Goal: Use online tool/utility: Utilize a website feature to perform a specific function

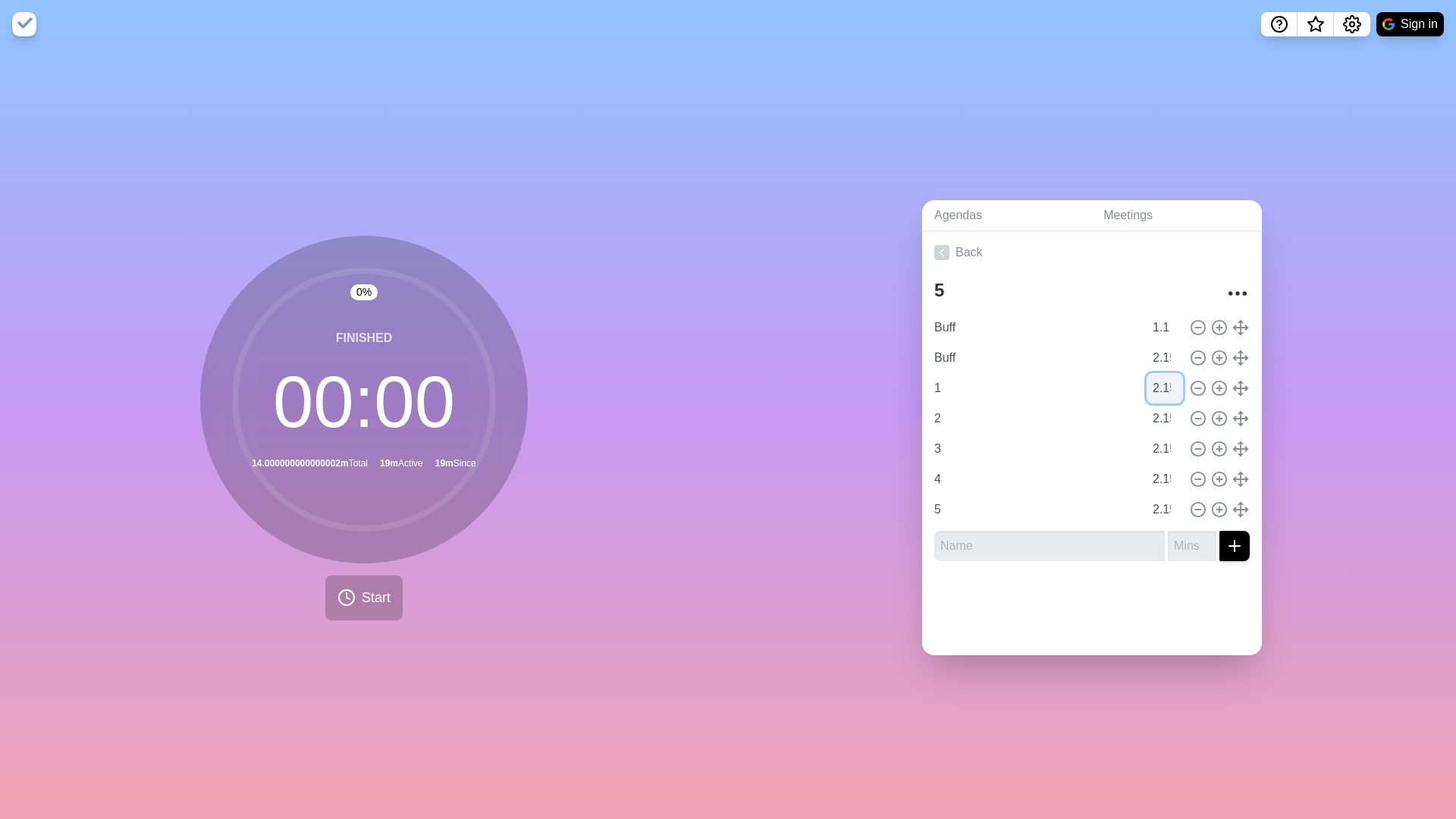
click at [1161, 388] on input "2.15" at bounding box center [1165, 388] width 37 height 30
type input "4.15"
click at [1159, 417] on input "2.15" at bounding box center [1165, 418] width 37 height 30
click at [1193, 419] on icon at bounding box center [1198, 418] width 17 height 17
type input "3"
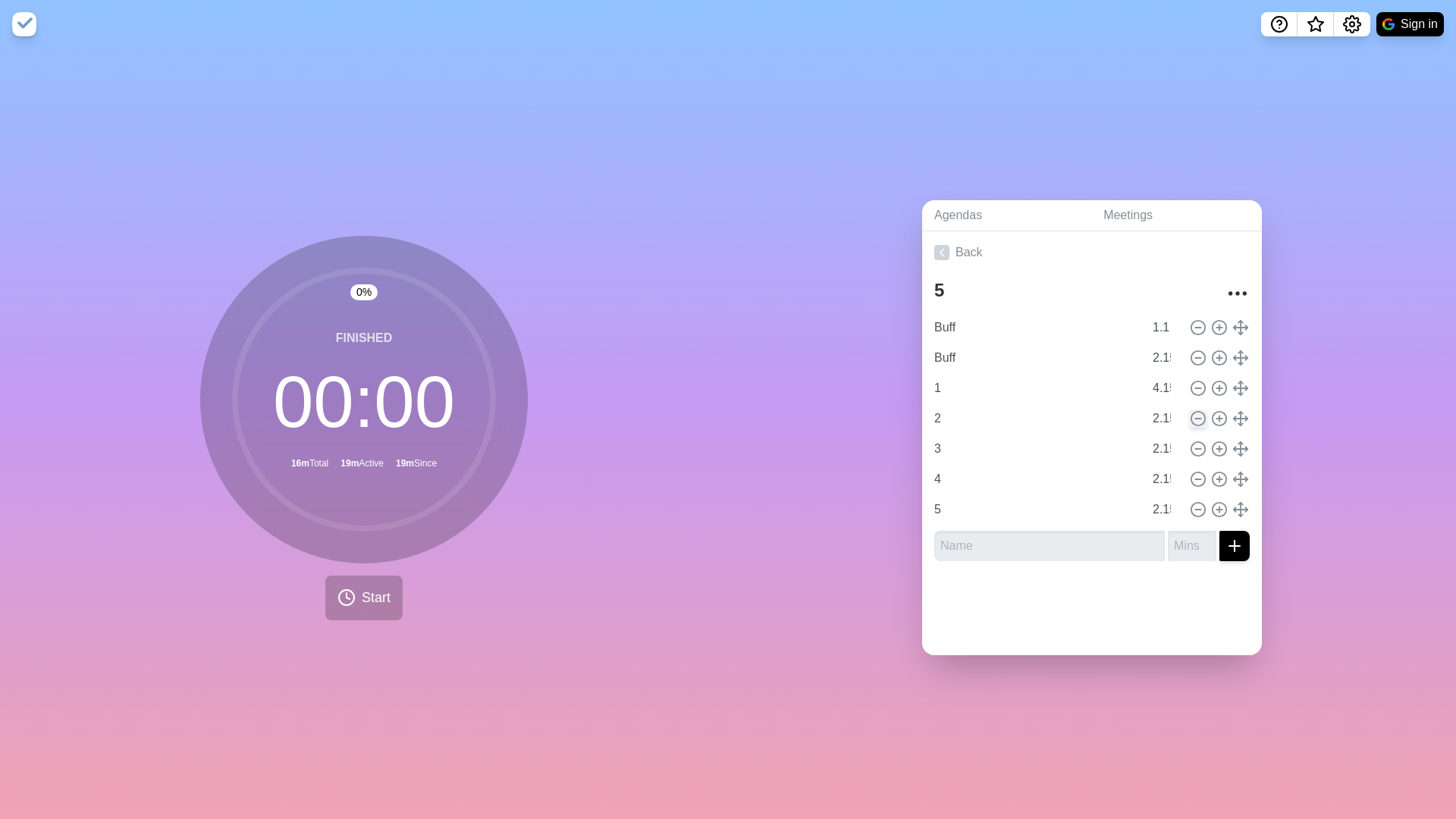
type input "4"
type input "5"
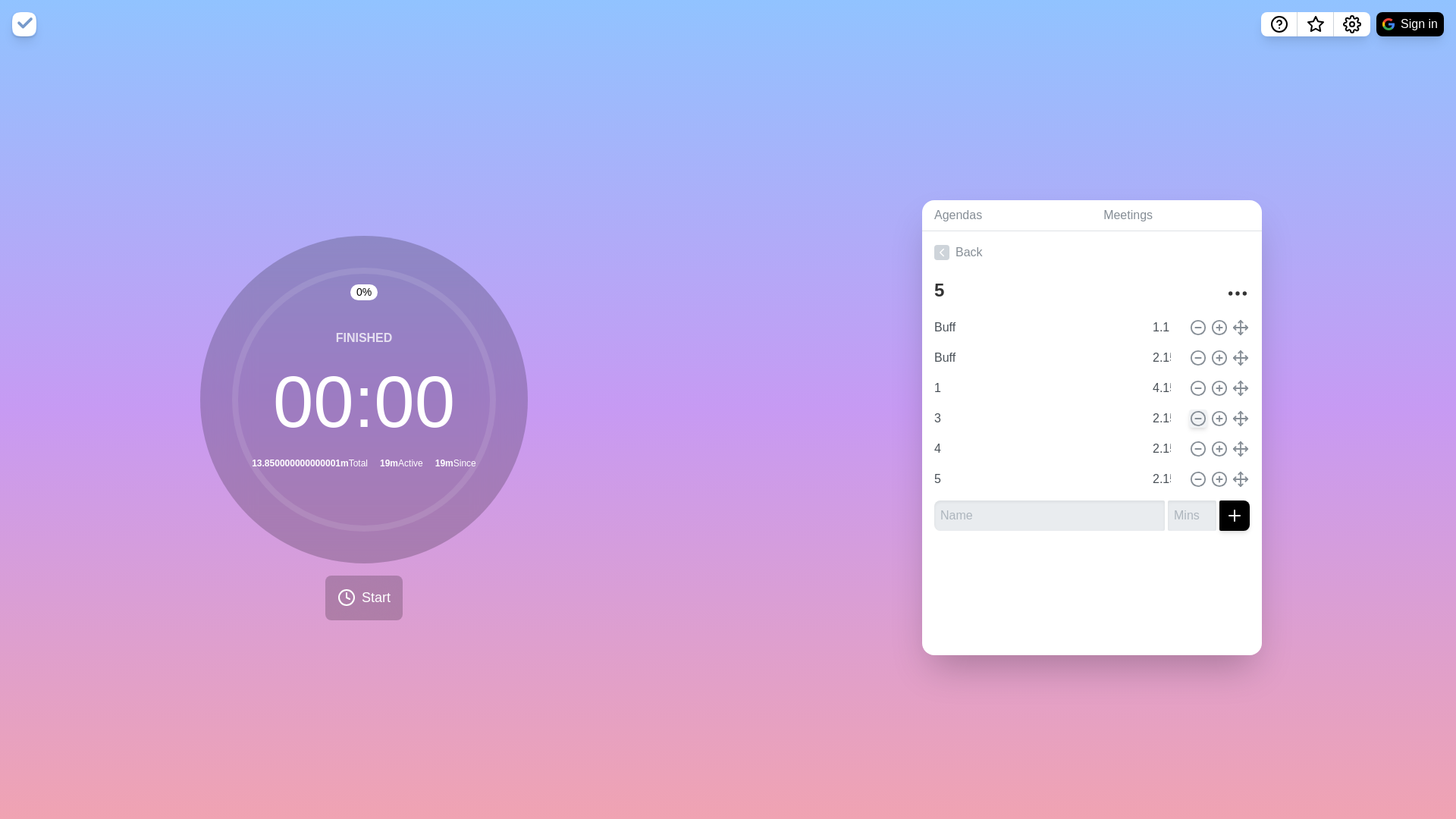
click at [1193, 419] on icon at bounding box center [1198, 418] width 17 height 17
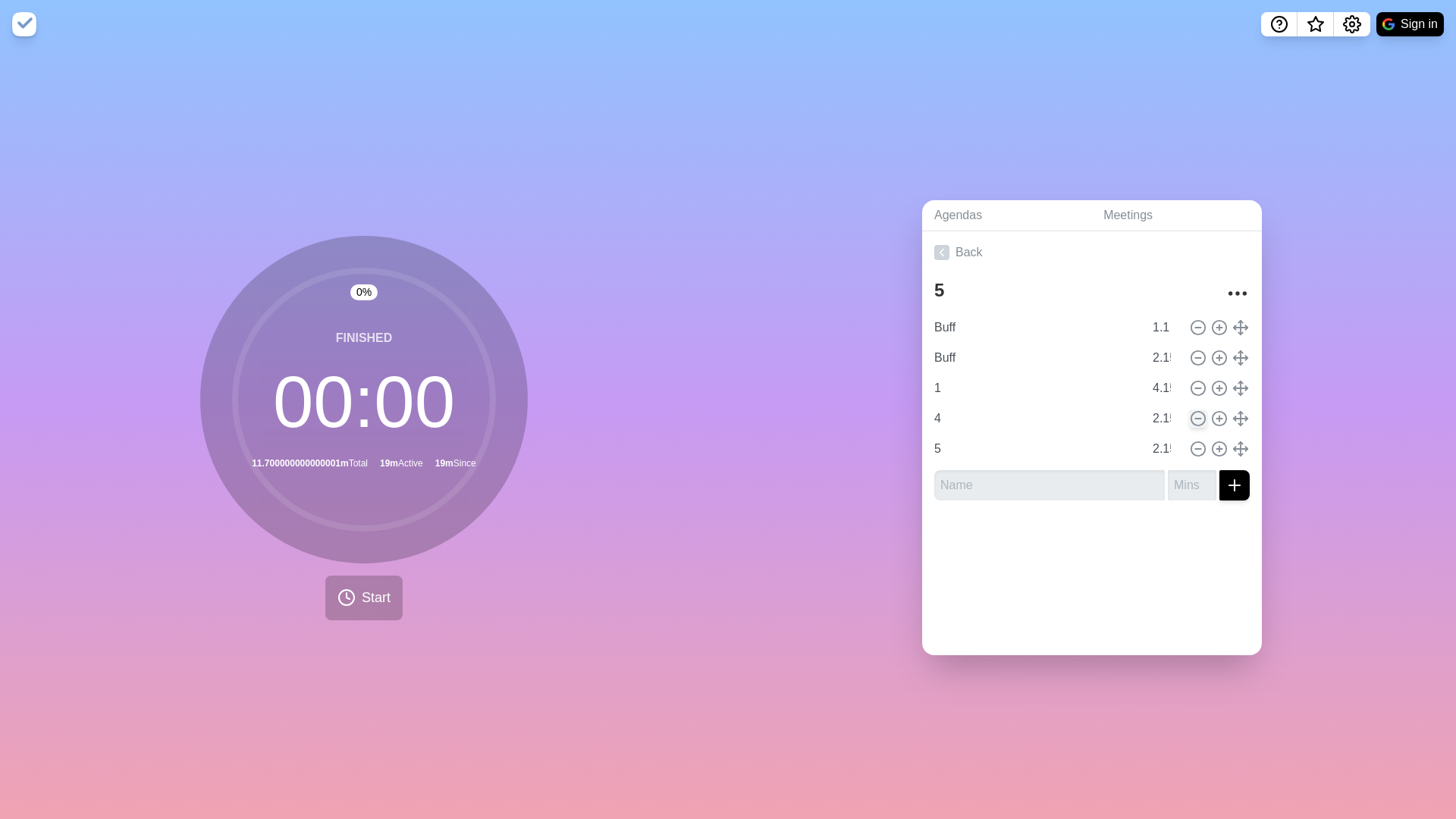
click at [1193, 419] on icon at bounding box center [1198, 418] width 17 height 17
type input "5"
click at [1193, 419] on icon at bounding box center [1198, 418] width 17 height 17
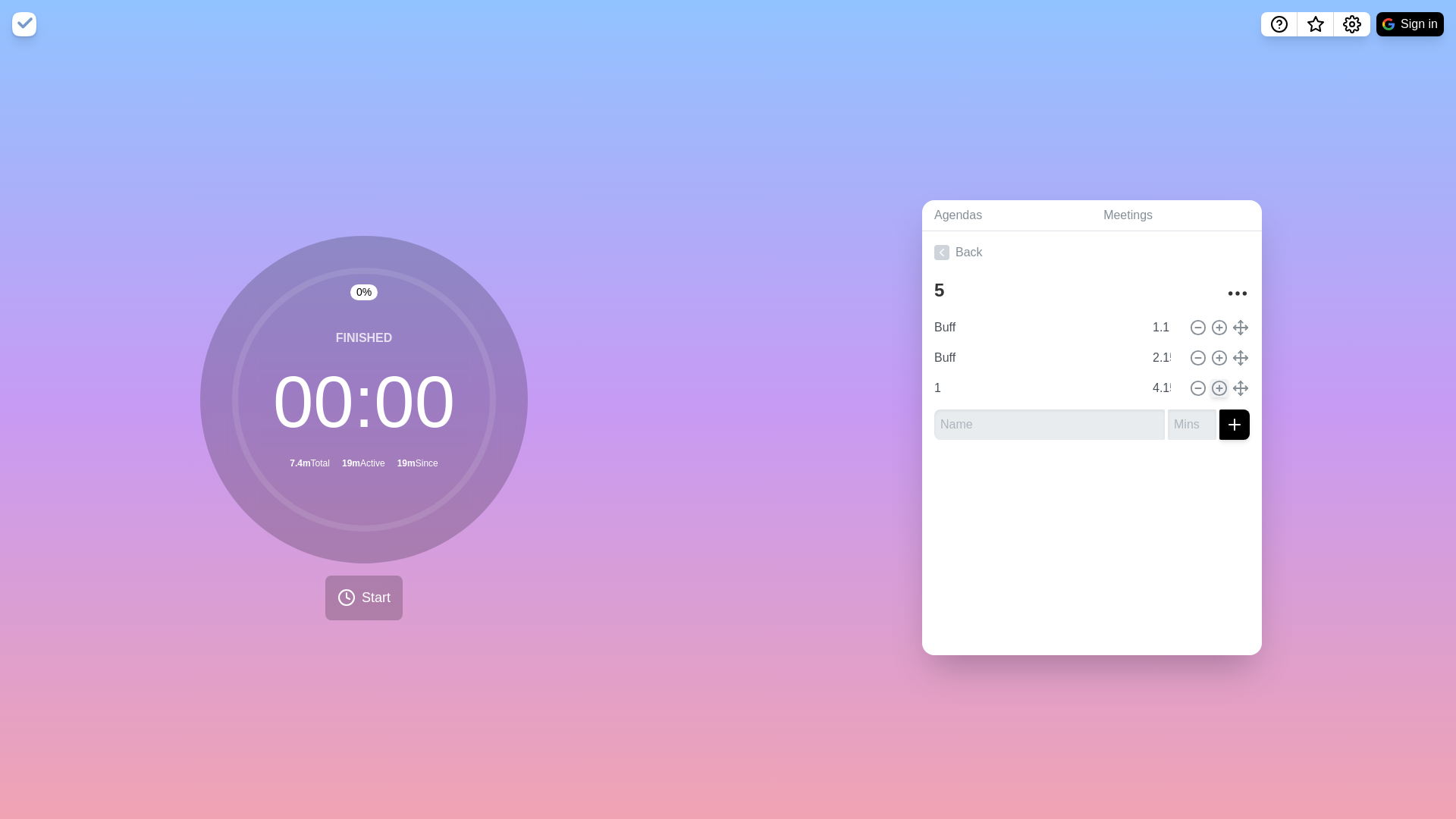
click at [1214, 395] on icon at bounding box center [1219, 388] width 17 height 17
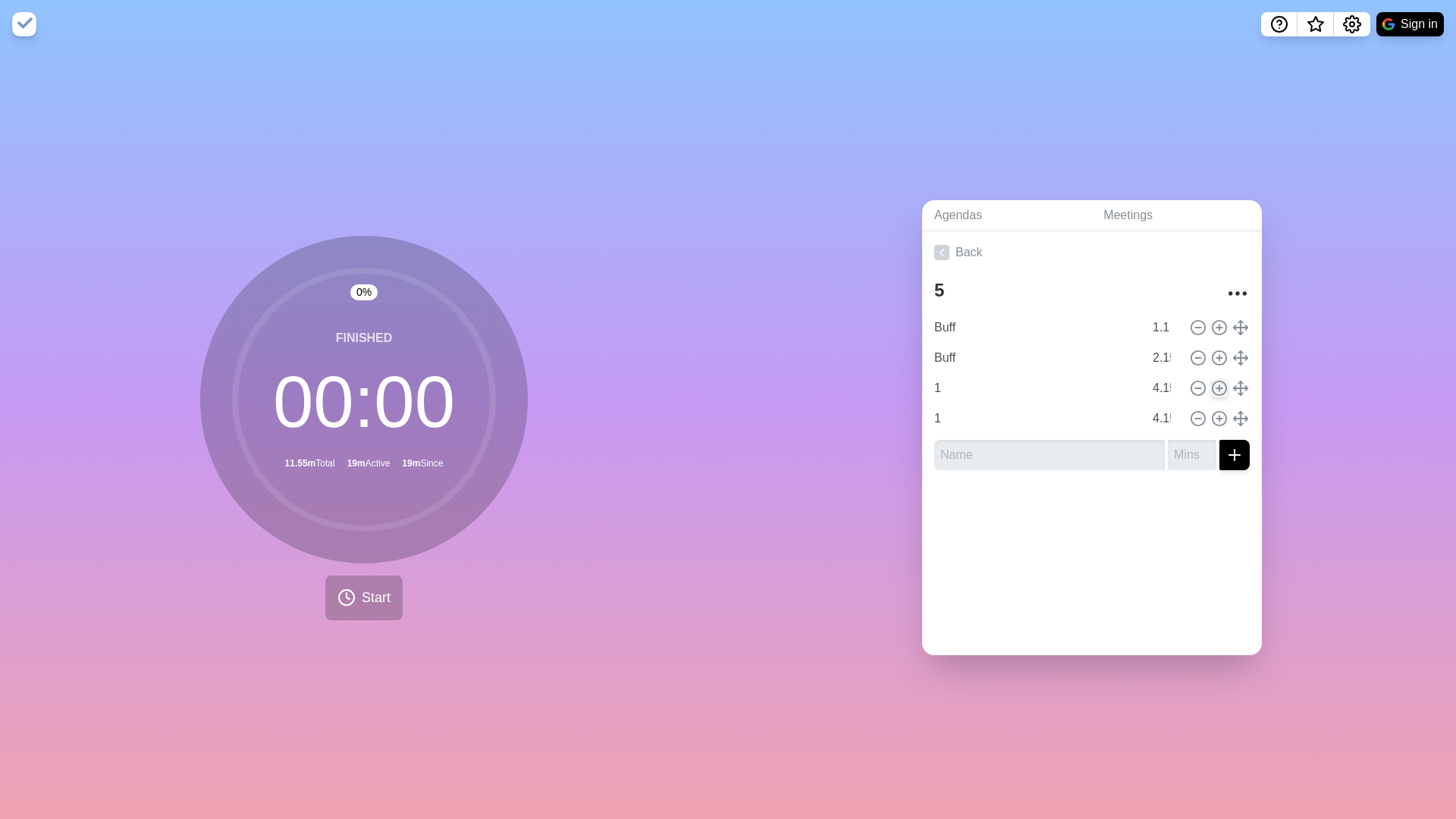
click at [1214, 395] on icon at bounding box center [1219, 388] width 17 height 17
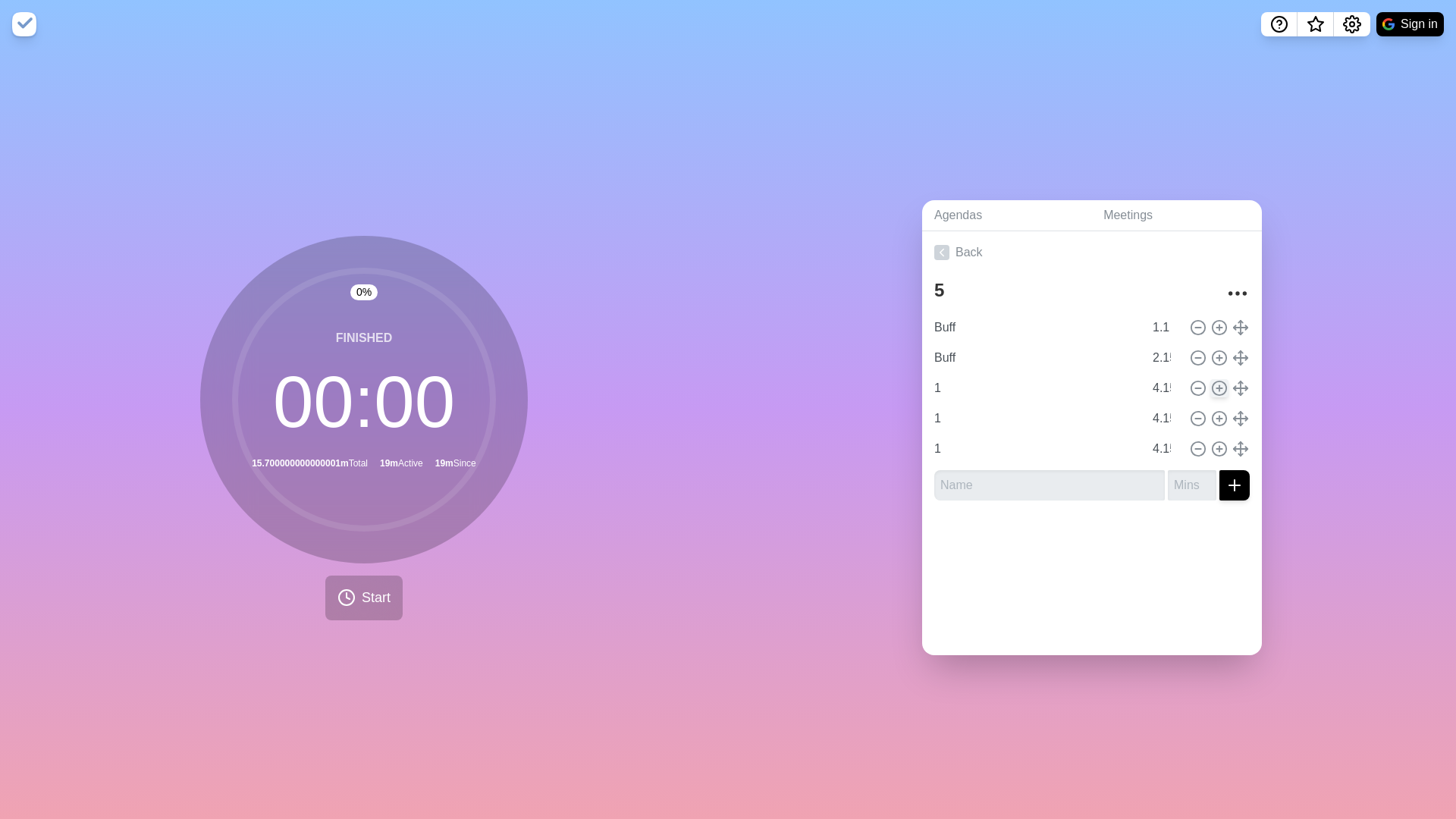
click at [1214, 395] on icon at bounding box center [1219, 388] width 17 height 17
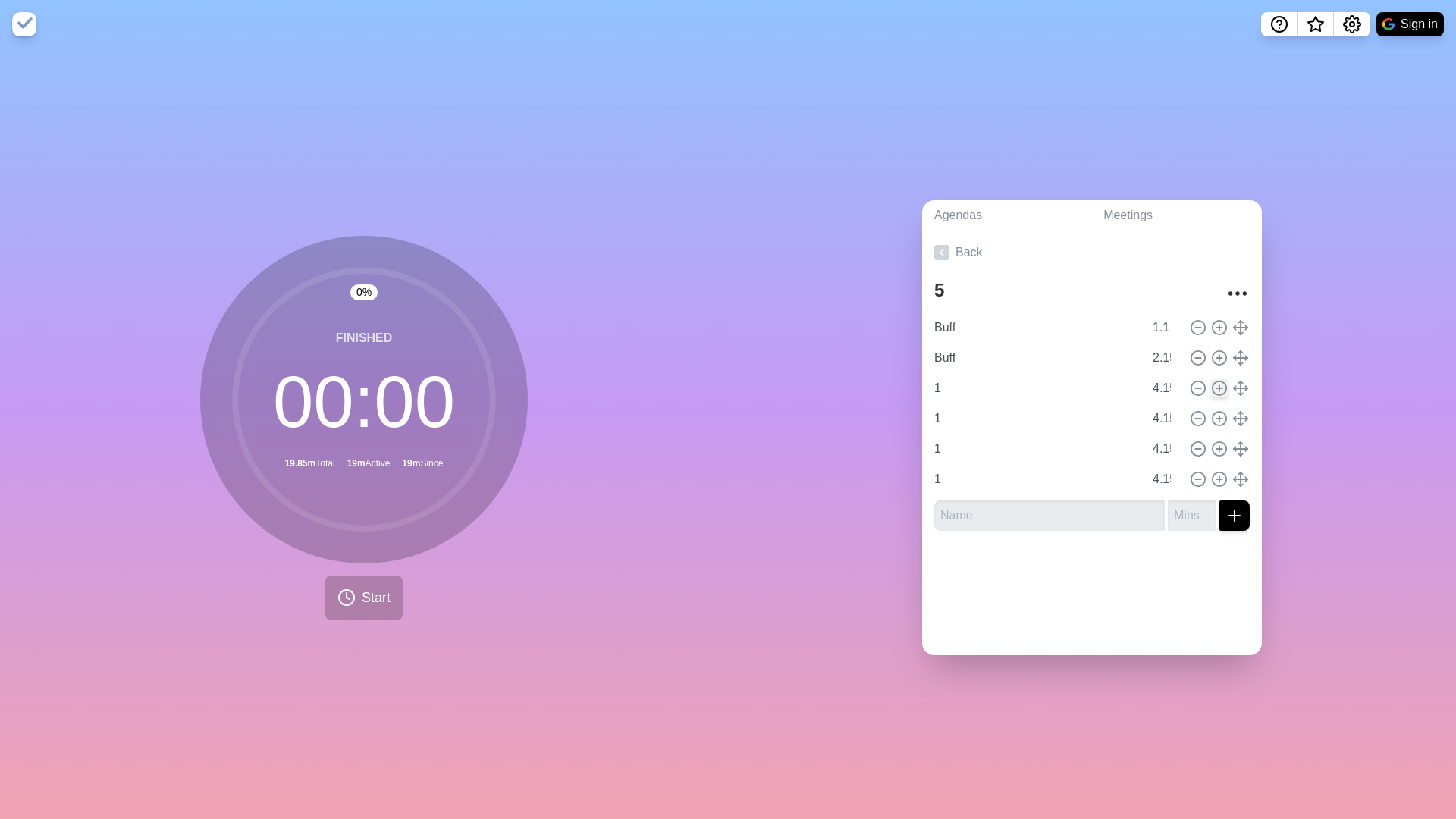
click at [1214, 395] on icon at bounding box center [1219, 388] width 17 height 17
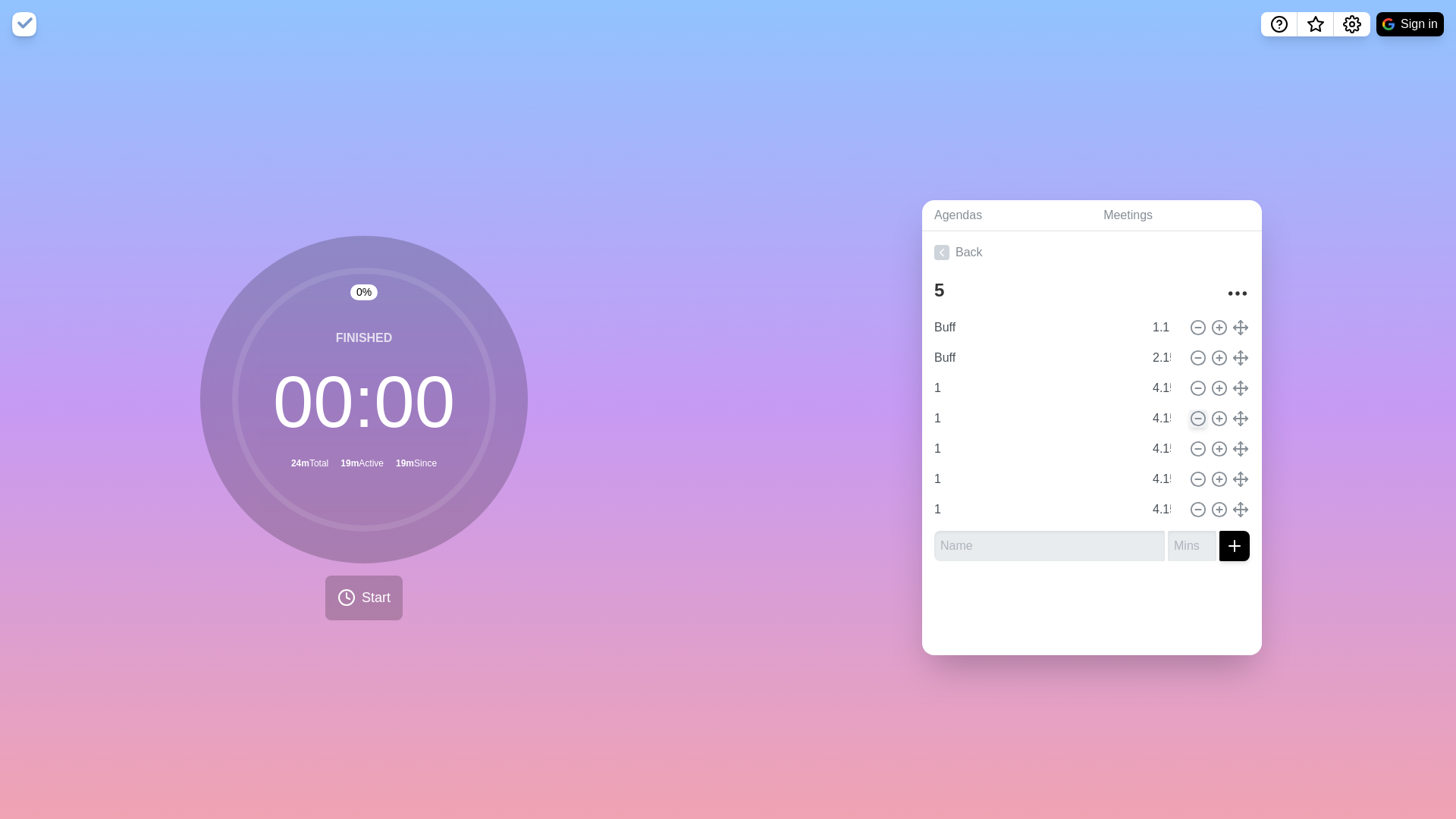
click at [1196, 424] on circle at bounding box center [1198, 418] width 14 height 14
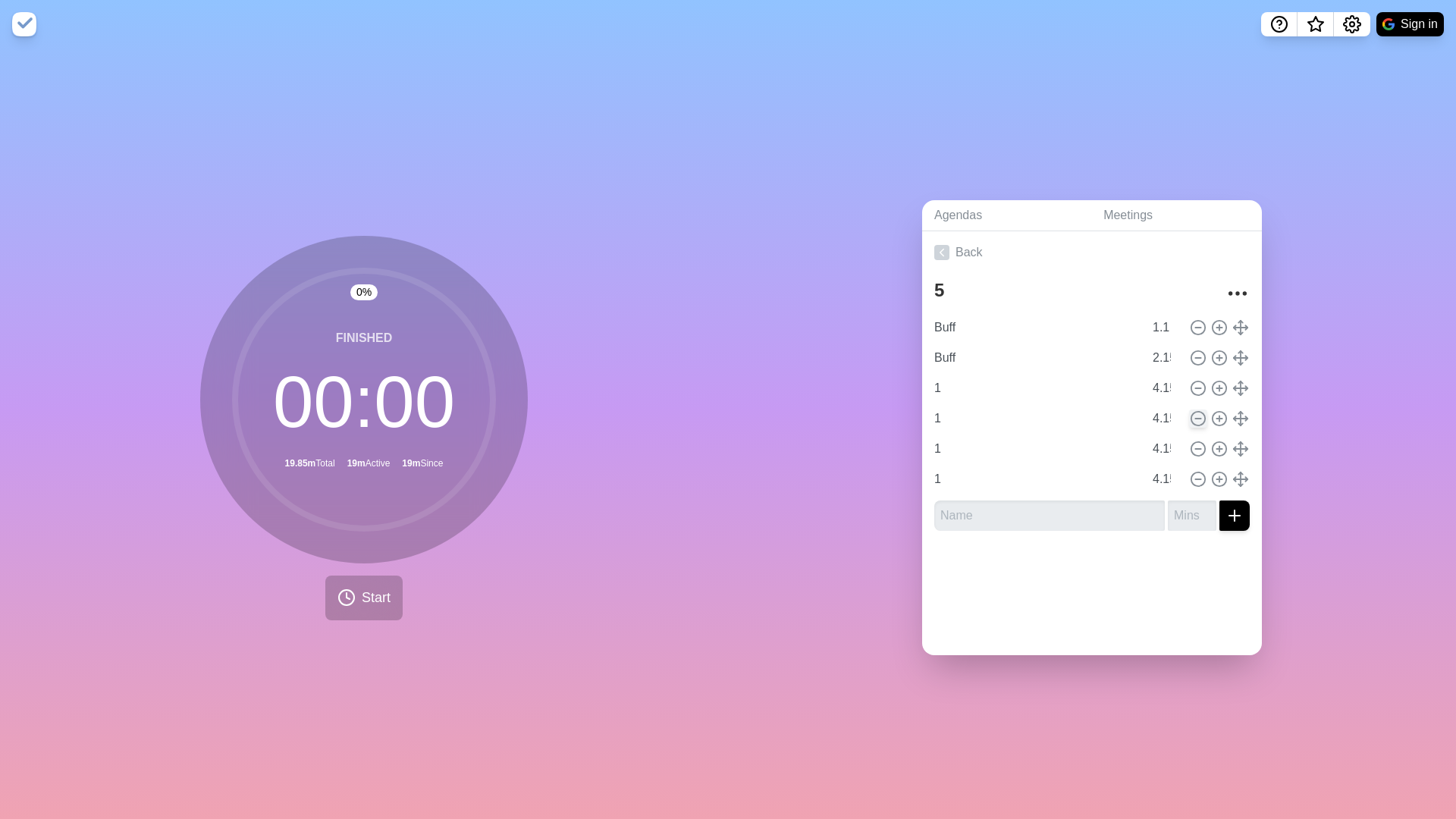
click at [1196, 424] on circle at bounding box center [1198, 418] width 14 height 14
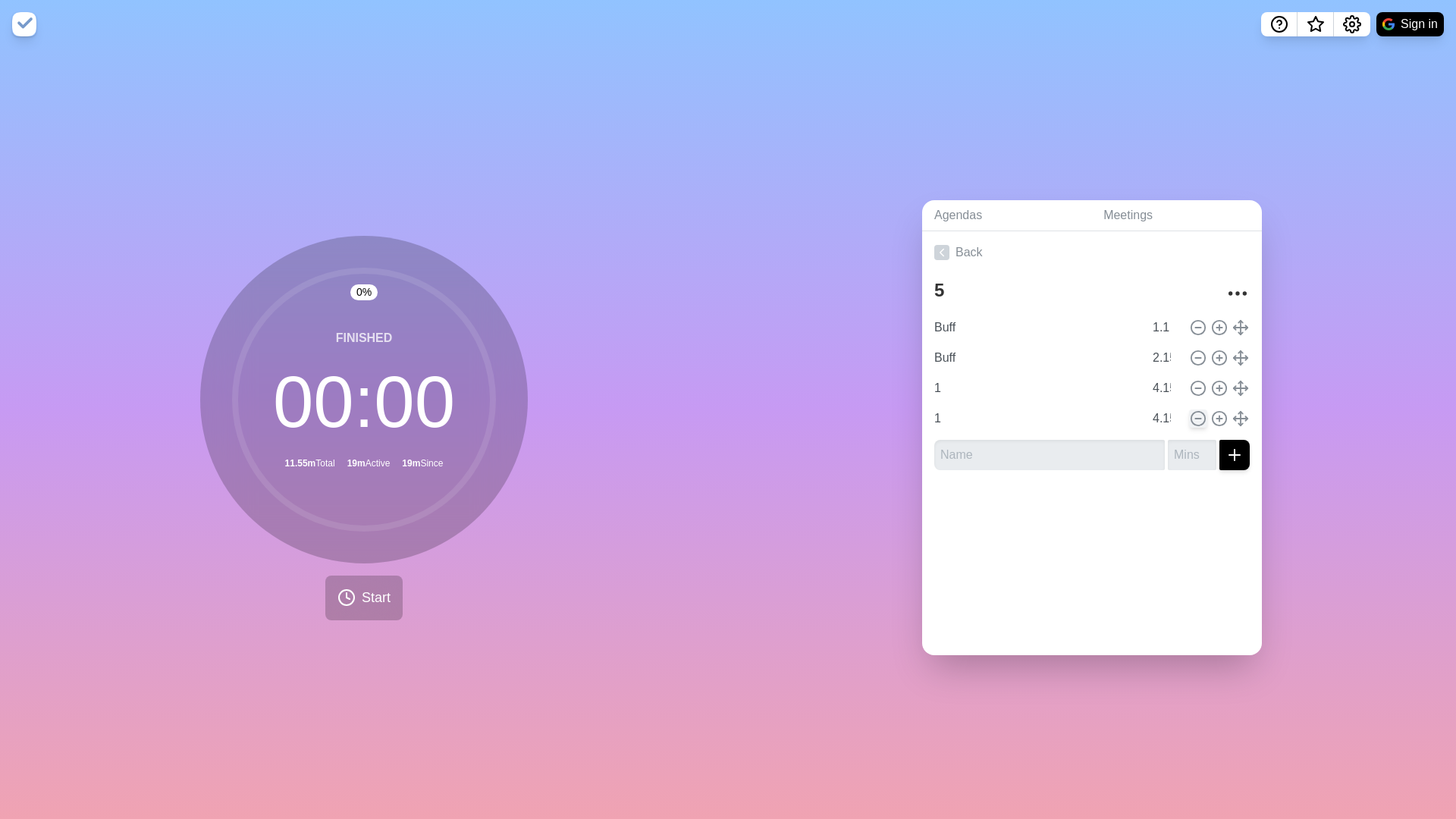
click at [1196, 424] on circle at bounding box center [1198, 418] width 14 height 14
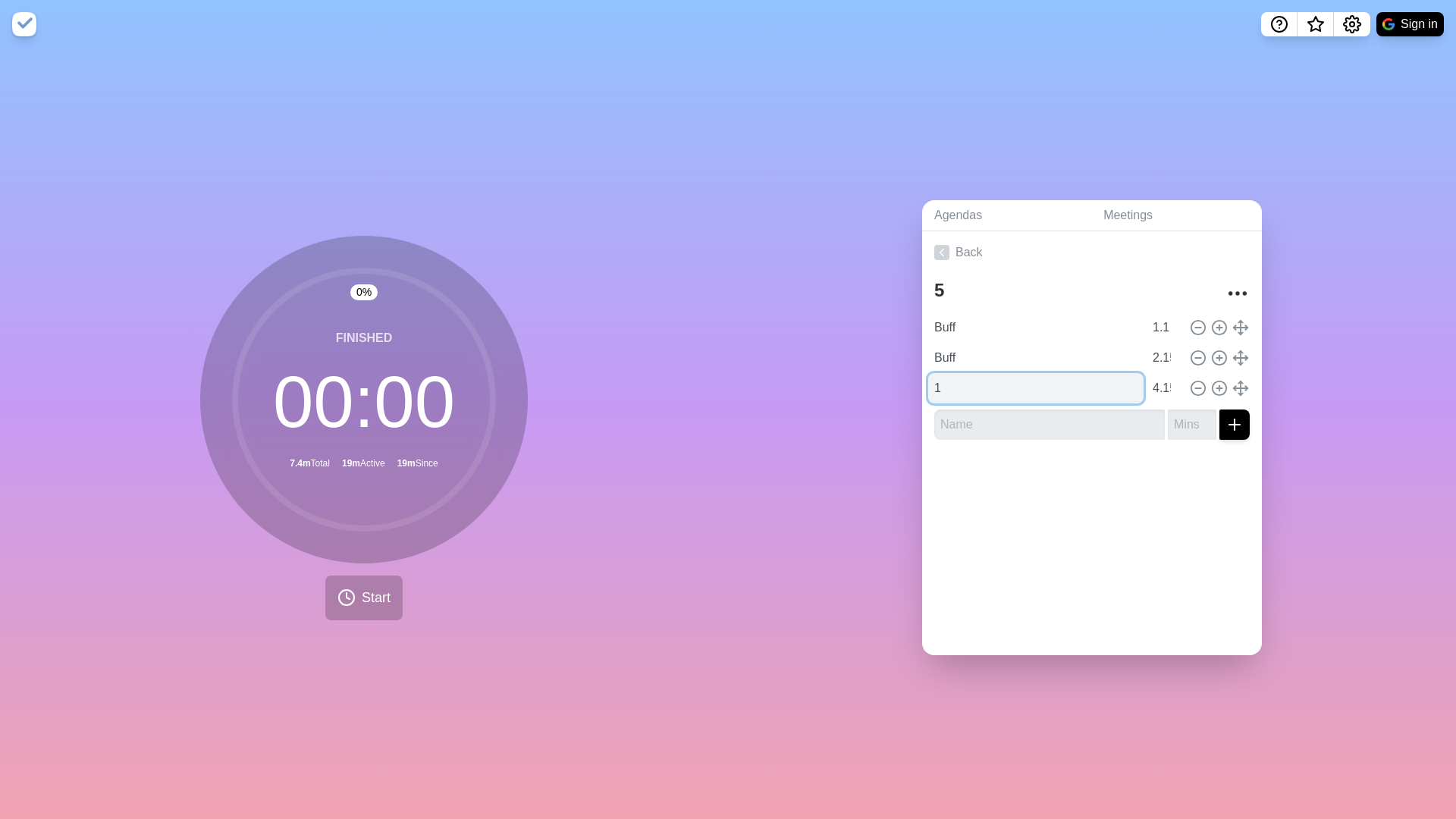
click at [984, 386] on input "1" at bounding box center [1035, 388] width 215 height 30
type input "5"
click at [1216, 386] on icon at bounding box center [1219, 388] width 17 height 17
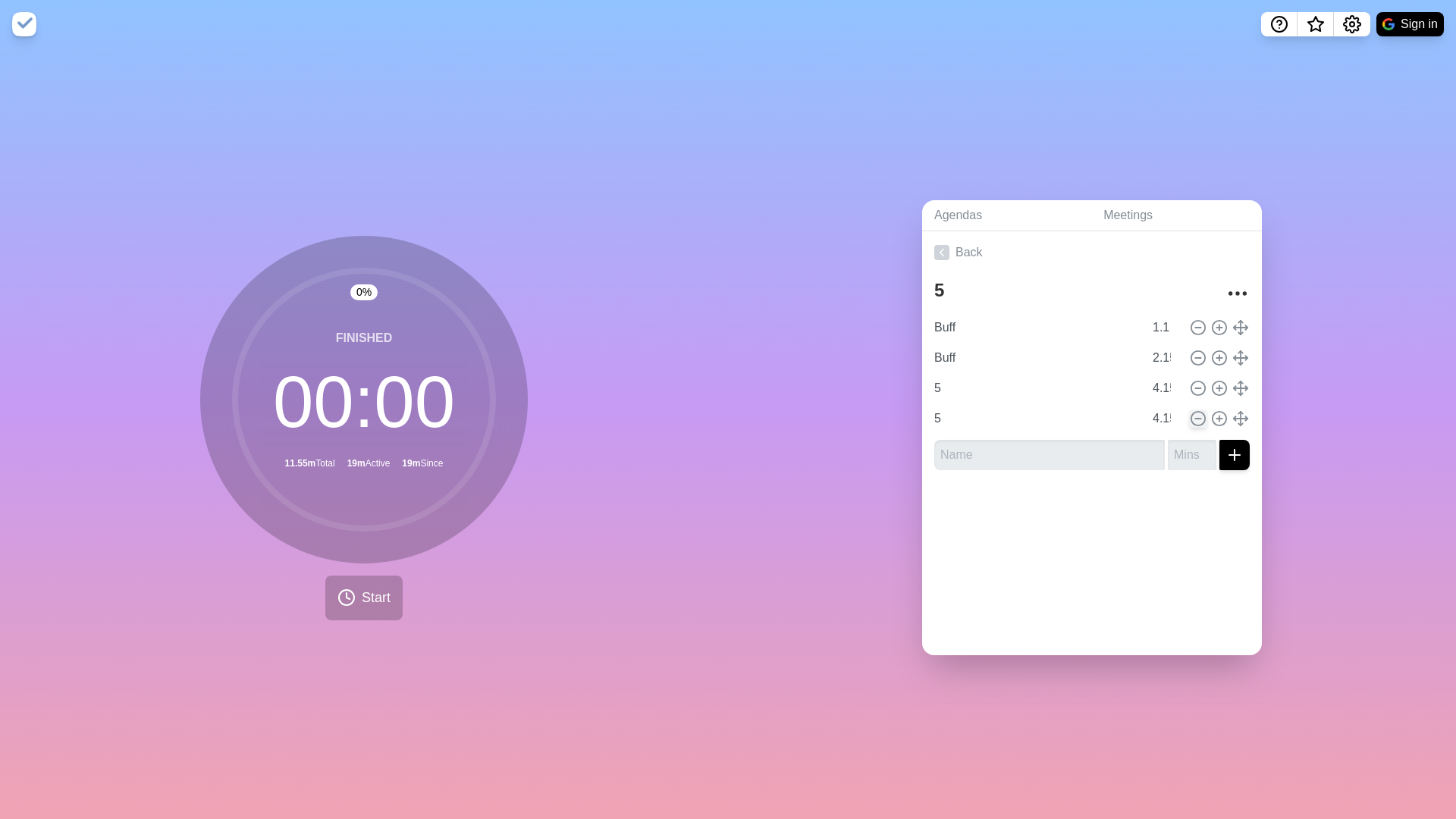
click at [1195, 419] on icon at bounding box center [1198, 418] width 17 height 17
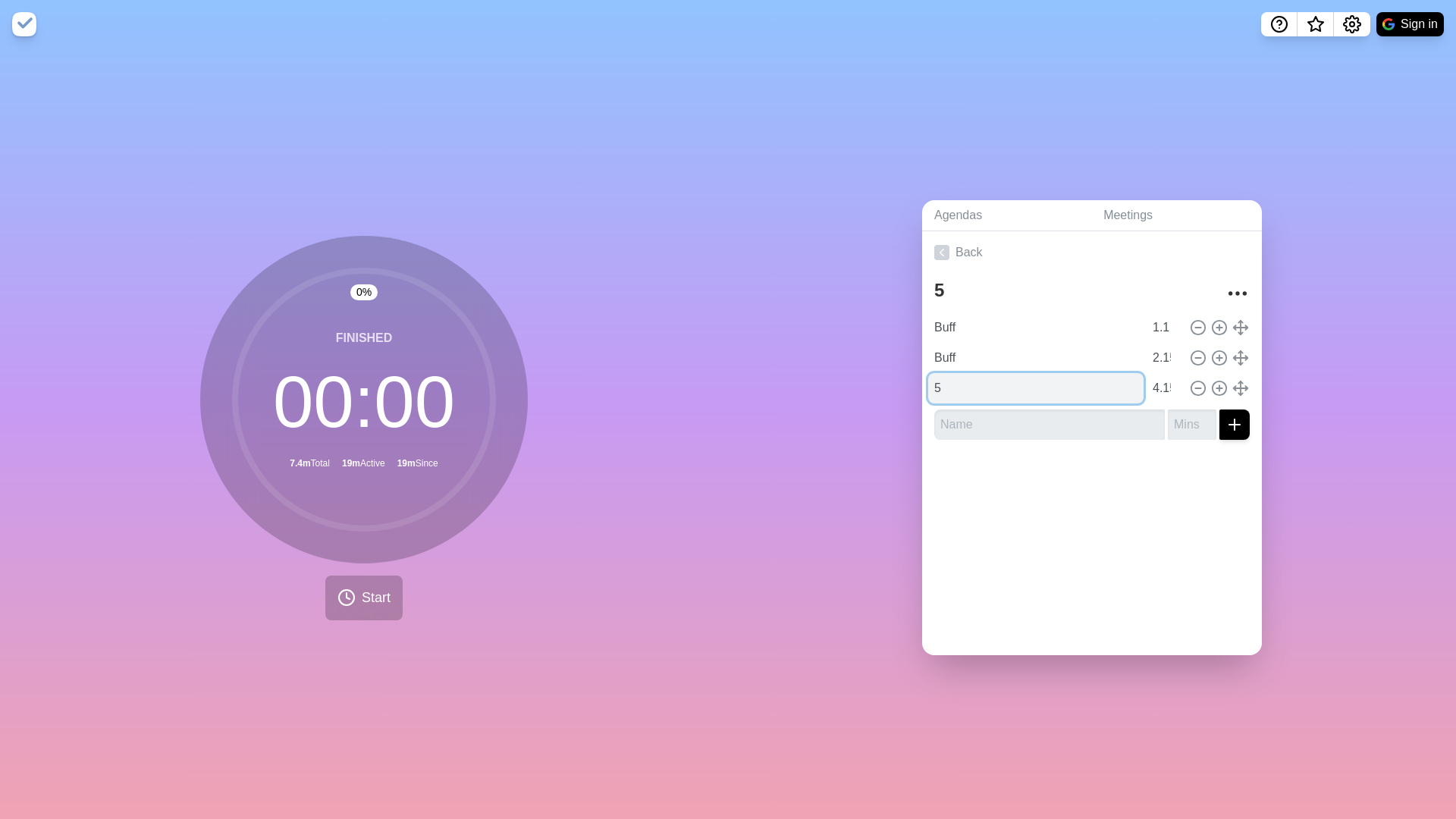
click at [1057, 384] on input "5" at bounding box center [1035, 388] width 215 height 30
type input "1"
click at [1225, 383] on circle at bounding box center [1219, 388] width 14 height 14
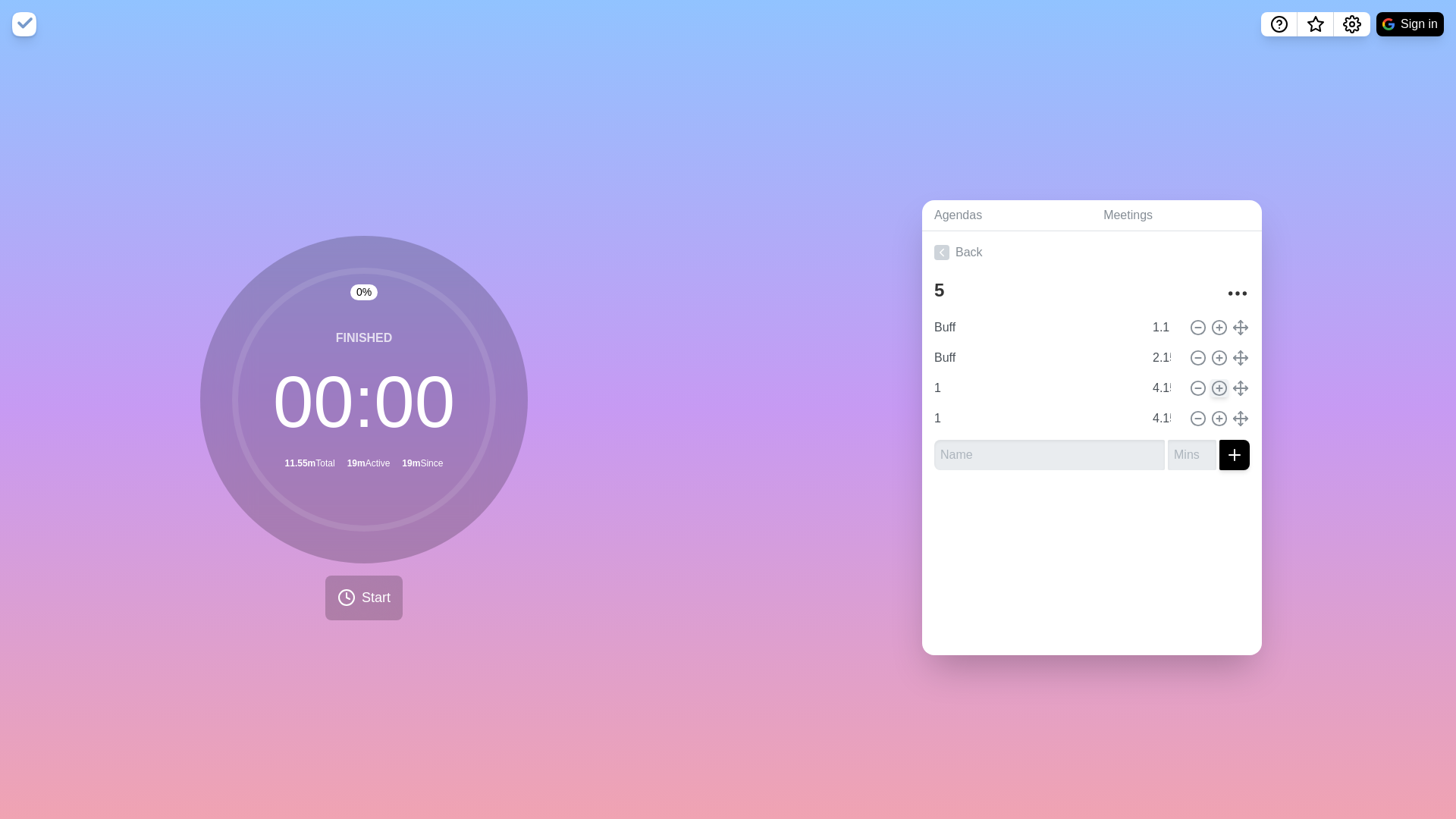
click at [1225, 383] on circle at bounding box center [1219, 388] width 14 height 14
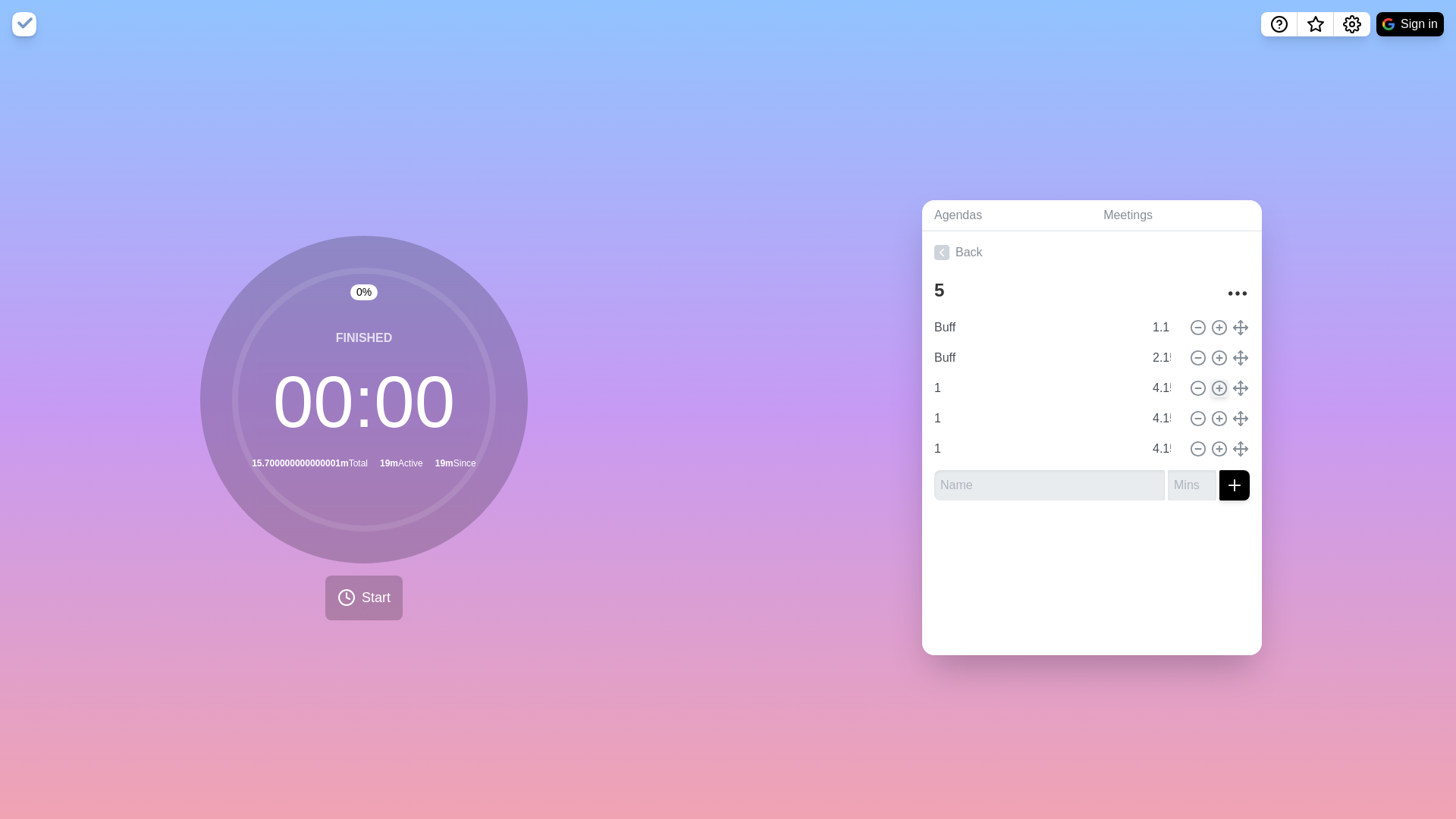
click at [1225, 383] on circle at bounding box center [1219, 388] width 14 height 14
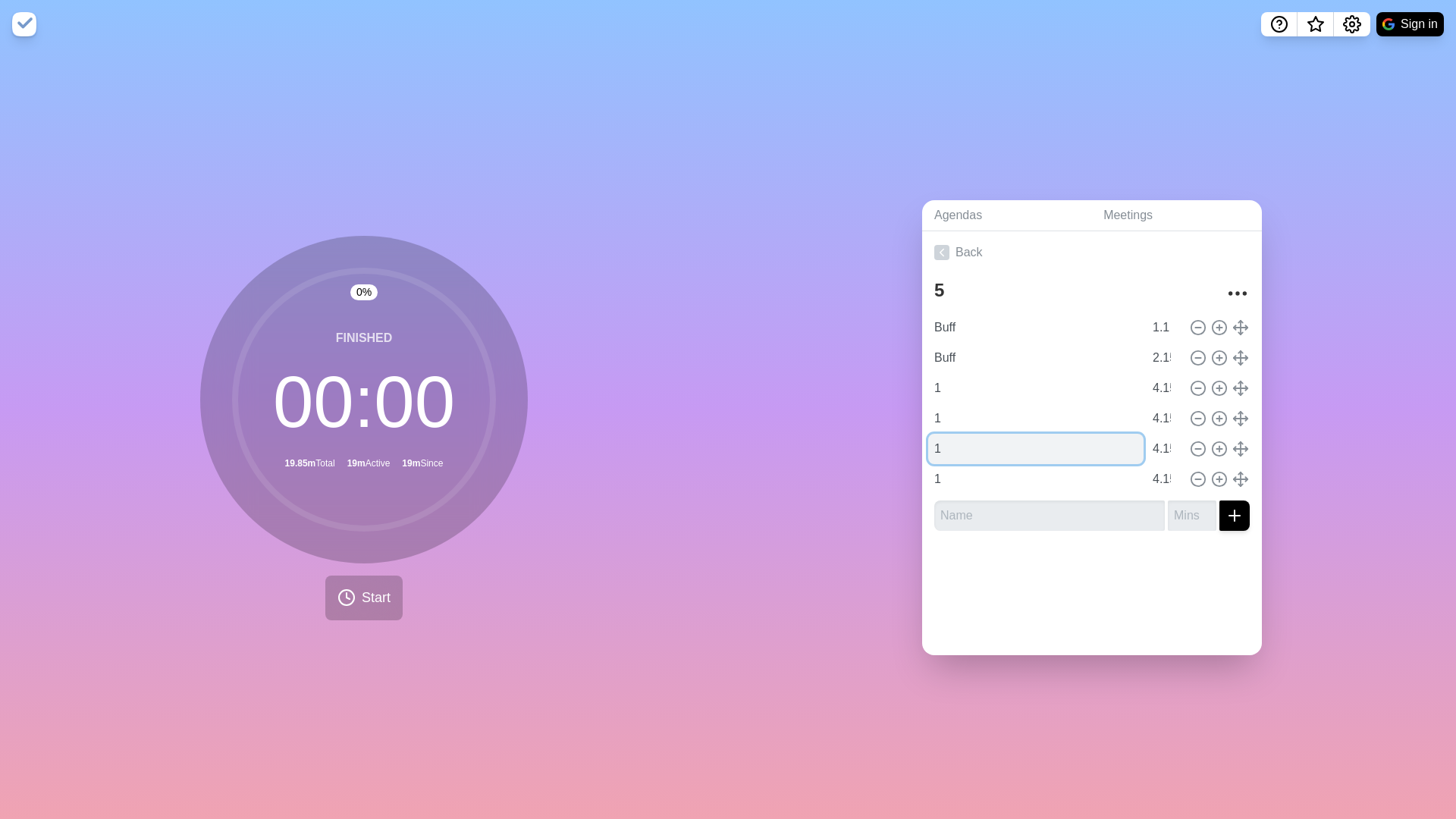
click at [1020, 436] on input "1" at bounding box center [1035, 449] width 215 height 30
click at [1006, 438] on input "31" at bounding box center [1035, 449] width 215 height 30
click at [1006, 449] on input "31" at bounding box center [1035, 449] width 215 height 30
type input "3"
click at [1006, 477] on input "1" at bounding box center [1035, 479] width 215 height 30
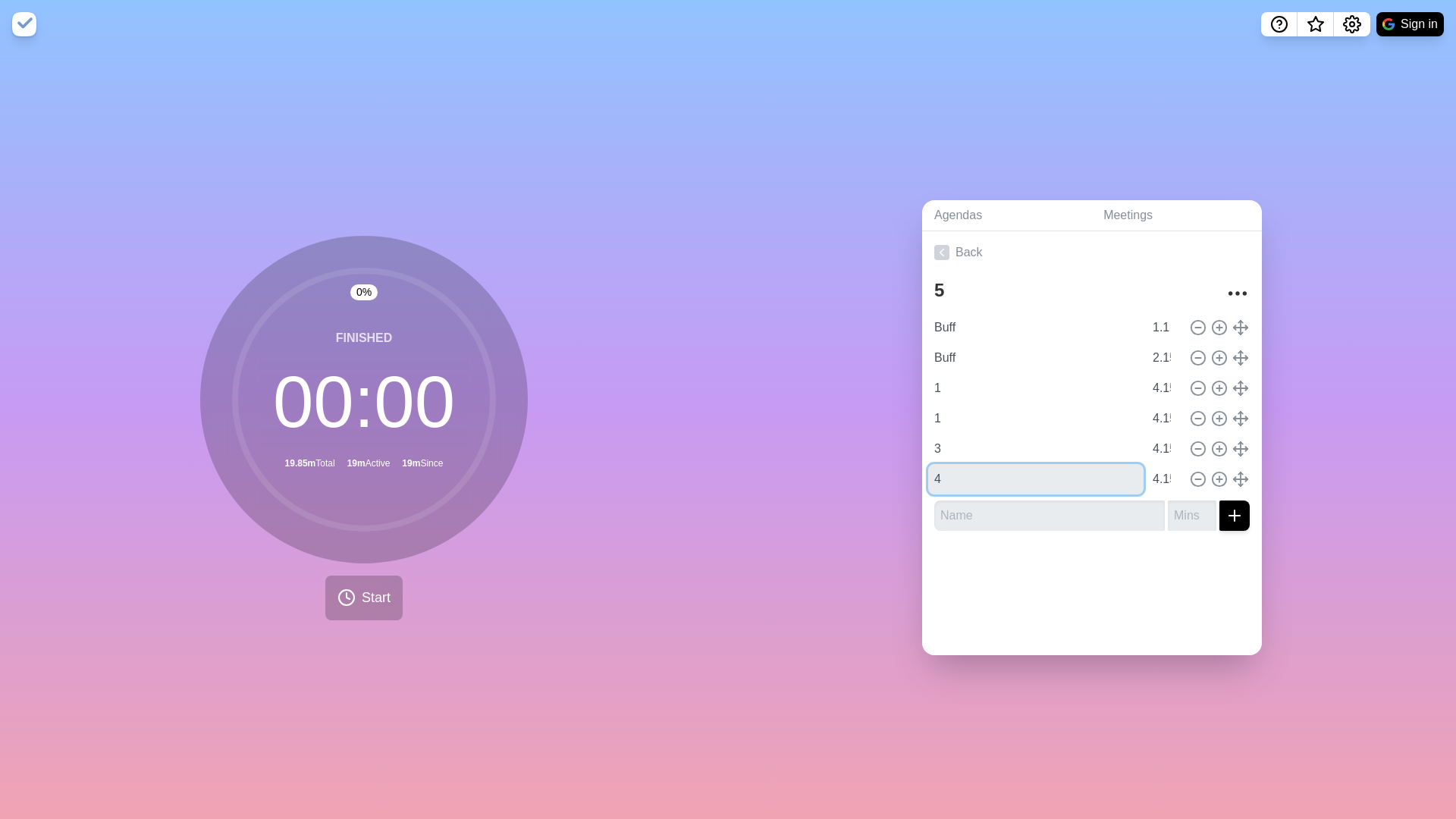
type input "4"
click at [861, 477] on div "Agendas Meetings Back 5 Buff 1.1 Buff 2.15 1 4.15 1 4.15 3 4.15 4 4.15" at bounding box center [1092, 433] width 728 height 770
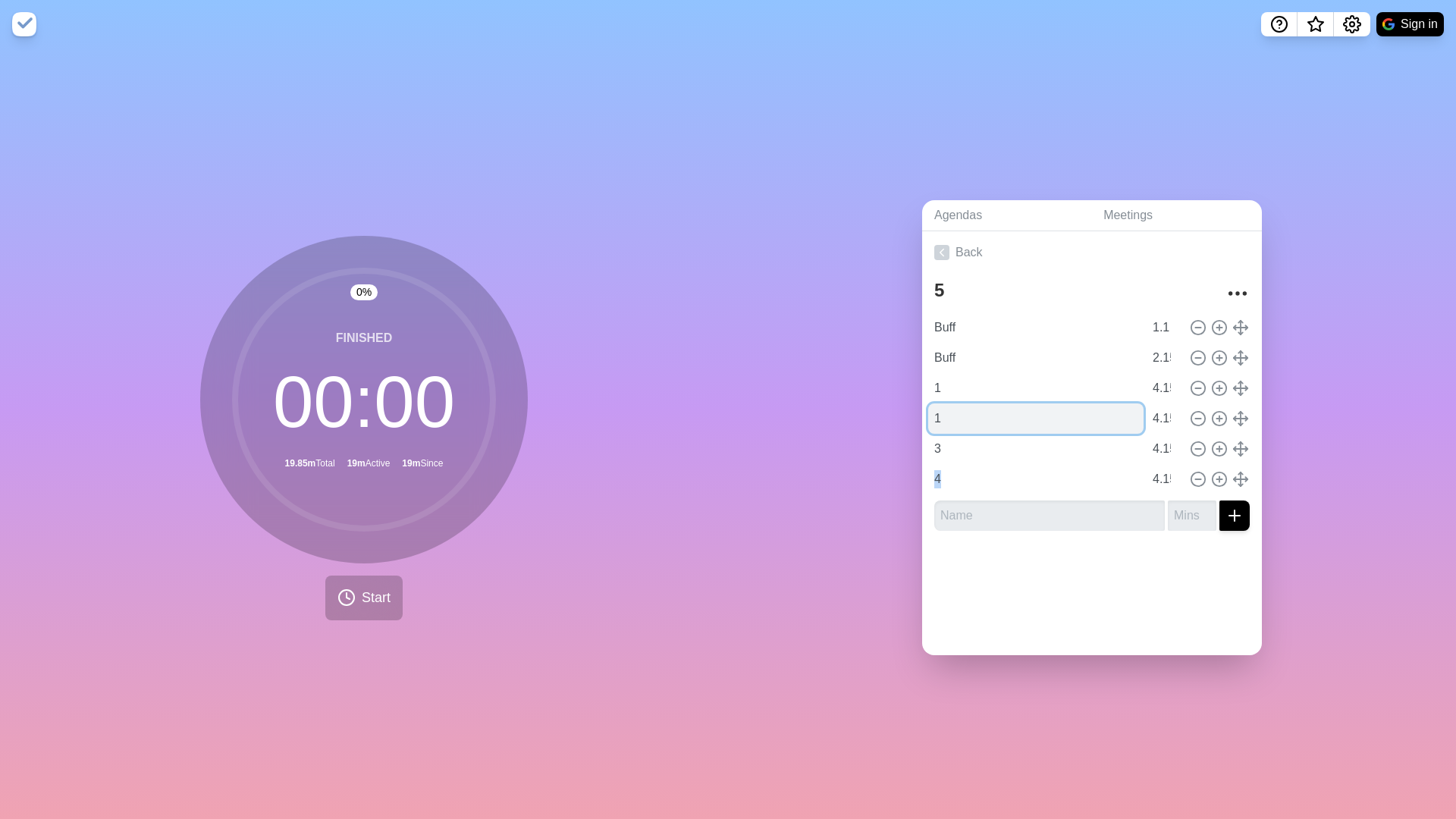
click at [1036, 417] on input "1" at bounding box center [1035, 418] width 215 height 30
type input "2"
click at [863, 431] on div "Agendas Meetings Back 5 Buff 1.1 Buff 2.15 1 4.15 2 4.15 3 4.15 4 4.15" at bounding box center [1092, 433] width 728 height 770
click at [1224, 479] on icon at bounding box center [1219, 479] width 17 height 17
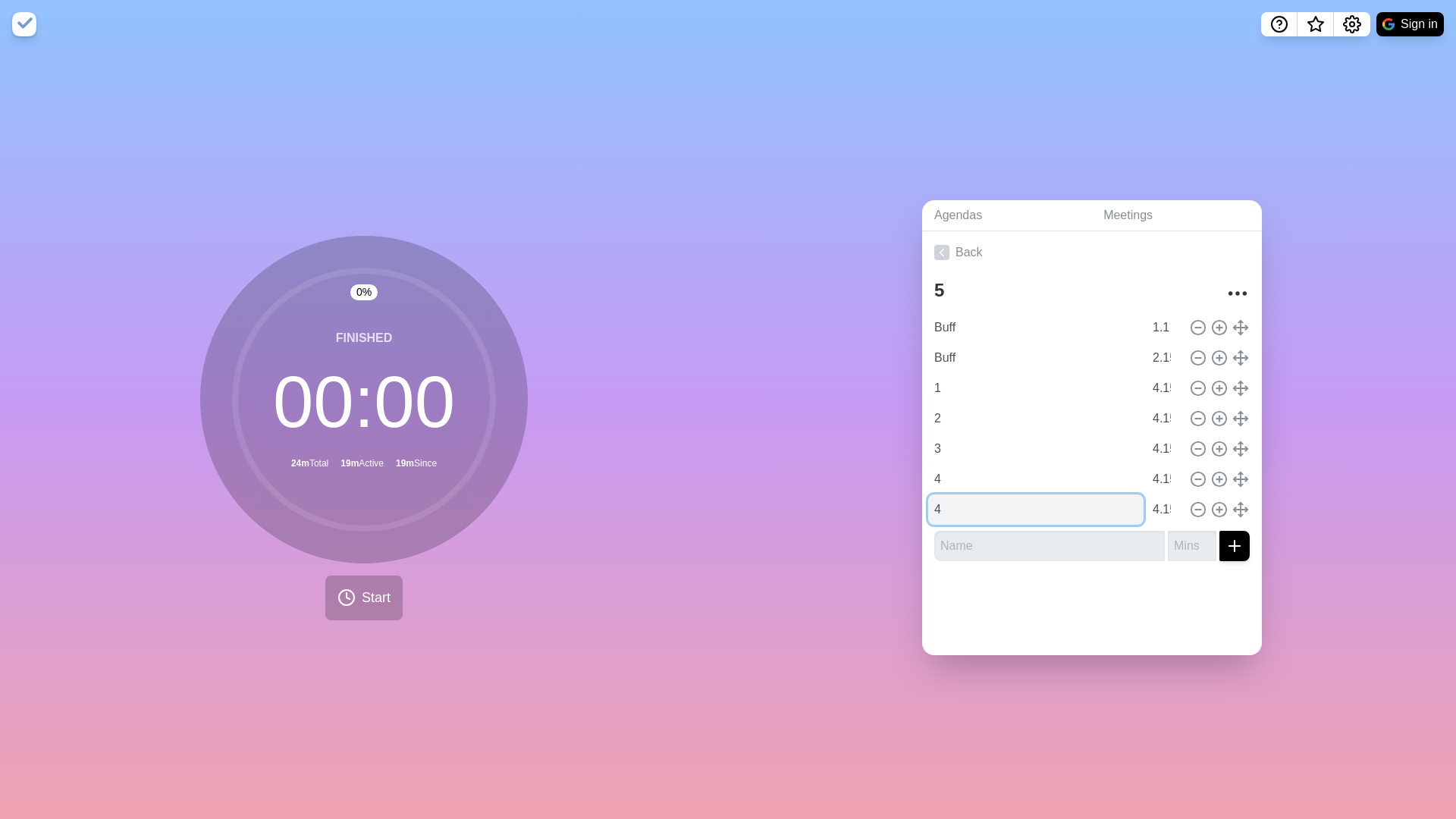
click at [966, 508] on input "4" at bounding box center [1035, 509] width 215 height 30
type input "5"
click at [864, 563] on div "Agendas Meetings Back 5 Buff 1.1 Buff 2.15 1 4.15 2 4.15 3 4.15 4 4.15 5 4.15" at bounding box center [1092, 433] width 728 height 770
click at [376, 592] on span "Start" at bounding box center [376, 598] width 29 height 21
